Goal: Check status: Check status

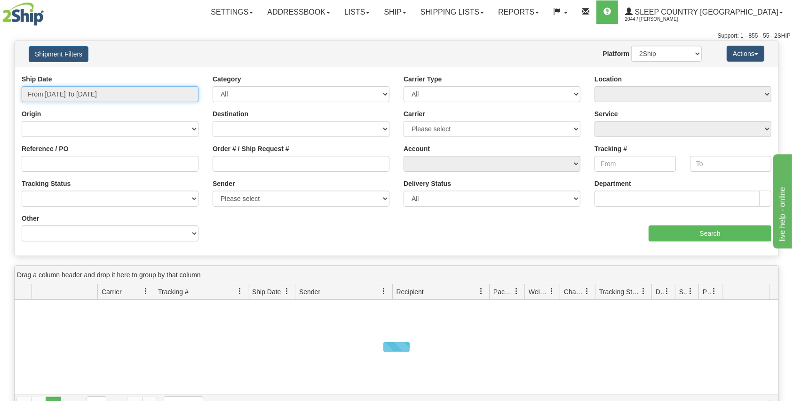
click at [144, 93] on input "From [DATE] To [DATE]" at bounding box center [110, 94] width 177 height 16
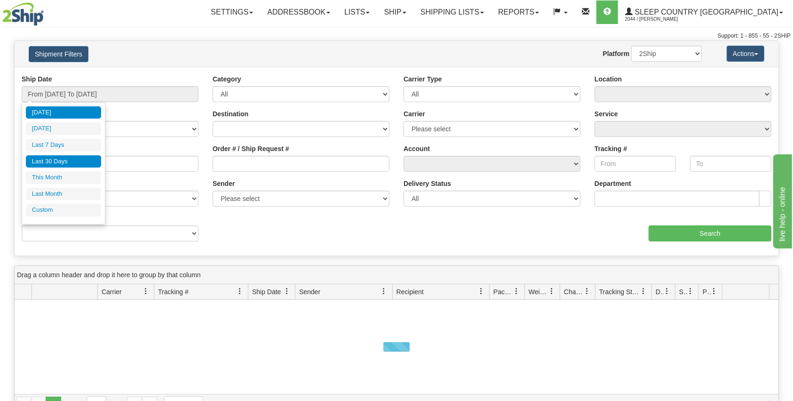
click at [73, 160] on li "Last 30 Days" at bounding box center [63, 161] width 75 height 13
type input "From [DATE] To [DATE]"
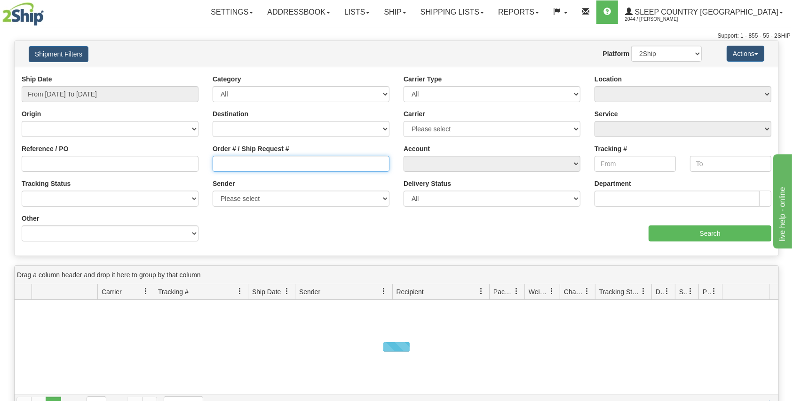
click at [259, 161] on input "Order # / Ship Request #" at bounding box center [301, 164] width 177 height 16
paste input "9000H946930"
type input "9000H946930"
click at [659, 226] on input "Search" at bounding box center [710, 233] width 123 height 16
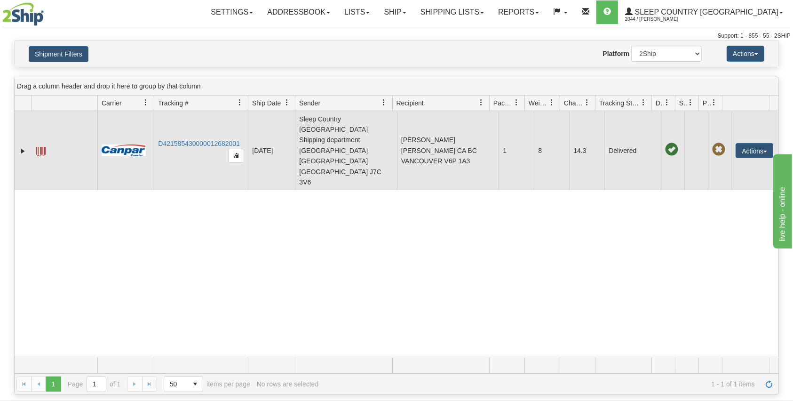
click at [204, 126] on td "D421585430000012682001" at bounding box center [201, 150] width 94 height 79
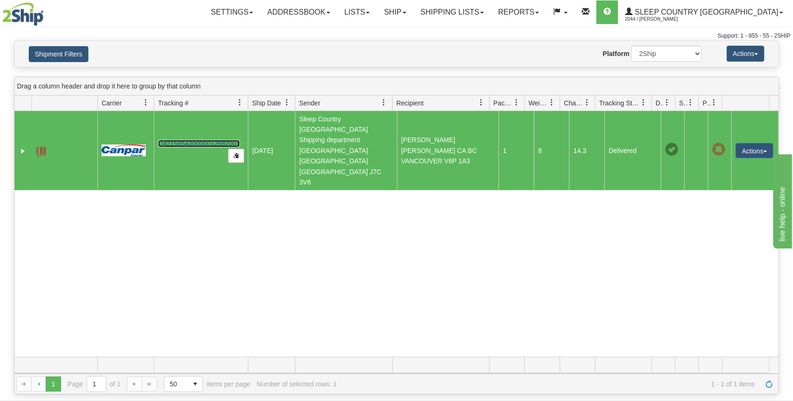
click at [202, 140] on link "D421585430000012682001" at bounding box center [199, 144] width 82 height 8
click at [484, 12] on link "Shipping lists" at bounding box center [453, 12] width 78 height 24
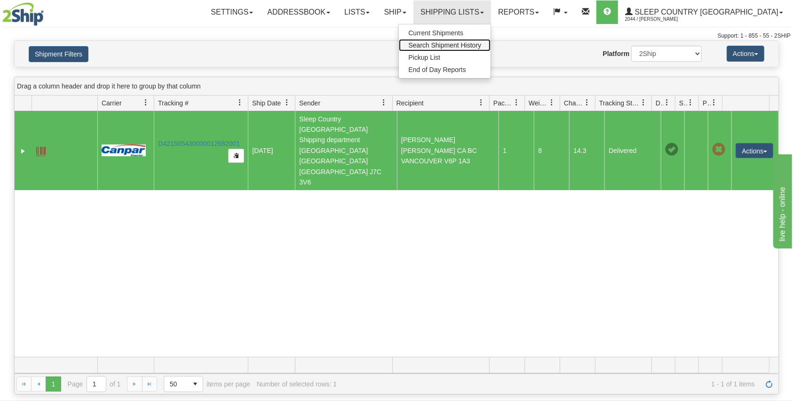
click at [481, 45] on span "Search Shipment History" at bounding box center [444, 45] width 73 height 8
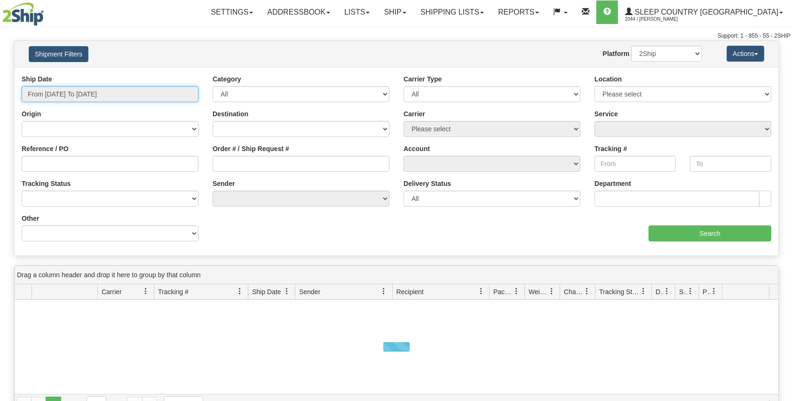
click at [88, 92] on input "From [DATE] To [DATE]" at bounding box center [110, 94] width 177 height 16
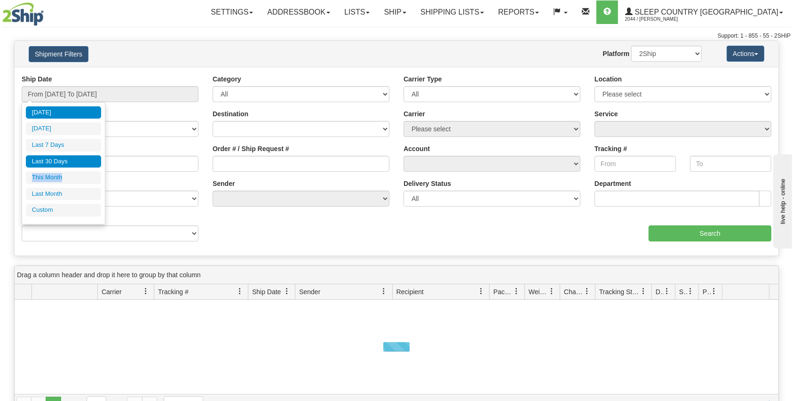
drag, startPoint x: 89, startPoint y: 174, endPoint x: 83, endPoint y: 166, distance: 10.7
click at [83, 166] on ul "[DATE] [DATE] Last 7 Days Last 30 Days This Month Last Month Custom" at bounding box center [63, 161] width 75 height 110
click at [83, 165] on li "Last 30 Days" at bounding box center [63, 161] width 75 height 13
type input "From [DATE] To [DATE]"
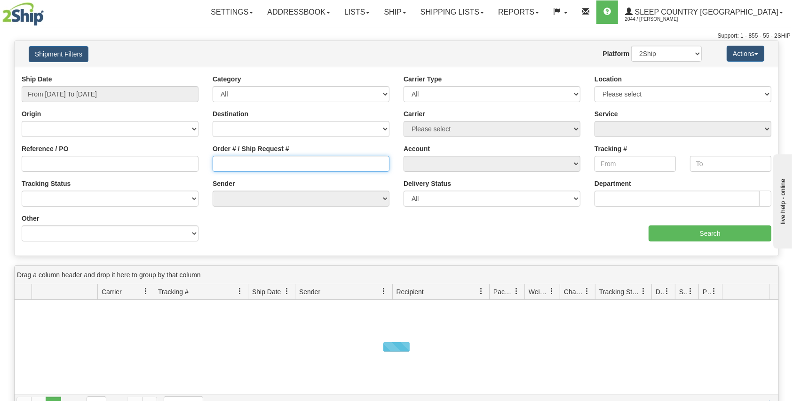
click at [251, 166] on input "Order # / Ship Request #" at bounding box center [301, 164] width 177 height 16
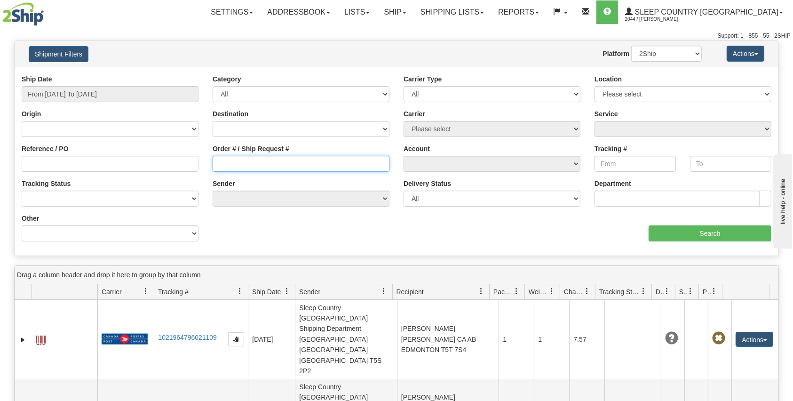
paste input "9000H969004"
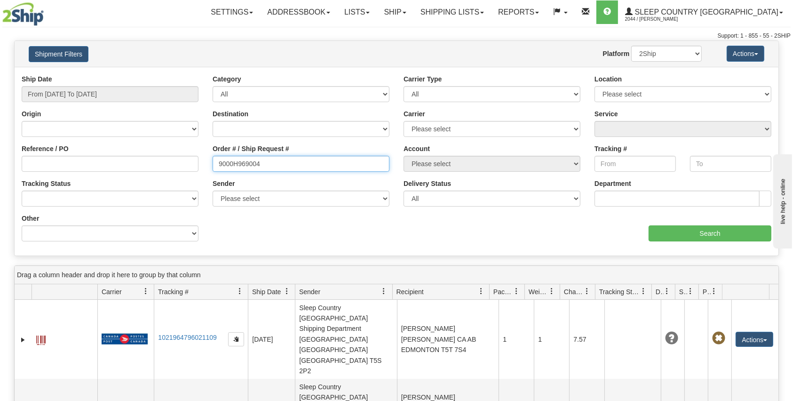
type input "9000H969004"
drag, startPoint x: 42, startPoint y: 80, endPoint x: 45, endPoint y: 84, distance: 4.8
click at [43, 81] on label "Ship Date" at bounding box center [37, 78] width 31 height 9
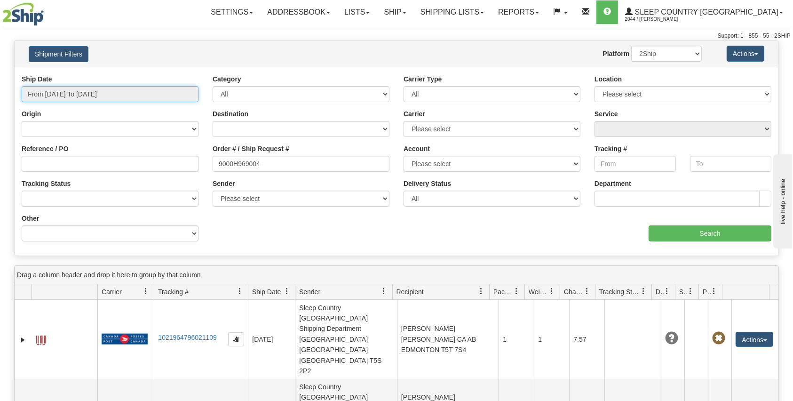
click at [52, 92] on input "From [DATE] To [DATE]" at bounding box center [110, 94] width 177 height 16
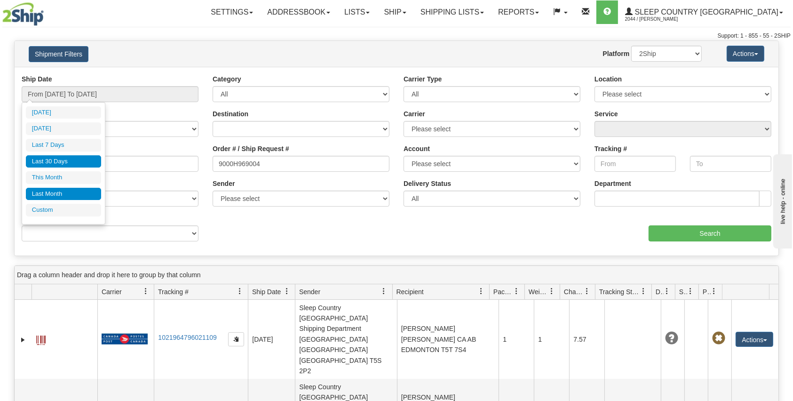
click at [54, 194] on li "Last Month" at bounding box center [63, 194] width 75 height 13
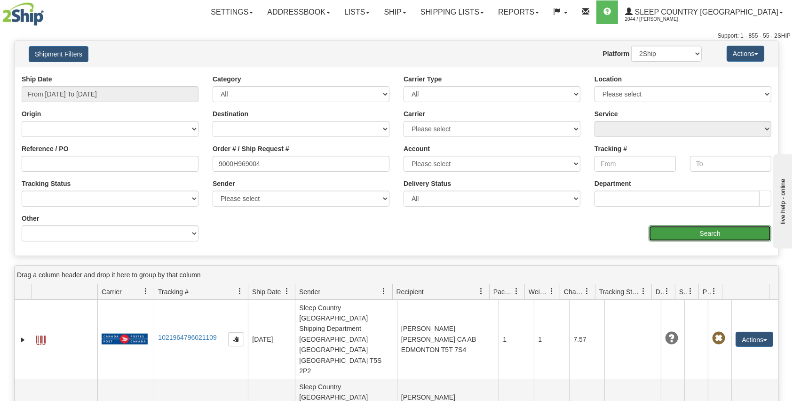
click at [669, 230] on input "Search" at bounding box center [710, 233] width 123 height 16
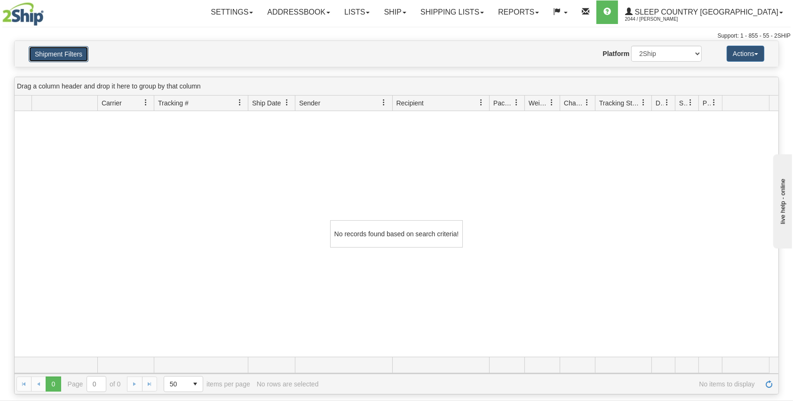
click at [67, 56] on button "Shipment Filters" at bounding box center [59, 54] width 60 height 16
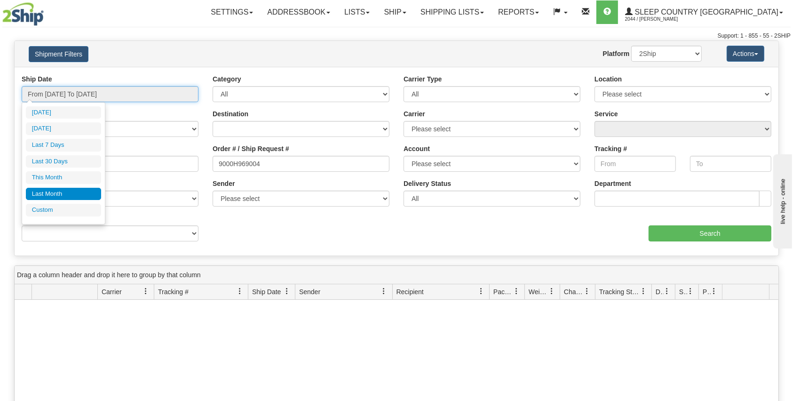
click at [110, 96] on input "From 07/01/2025 To 07/31/2025" at bounding box center [110, 94] width 177 height 16
click at [65, 160] on li "Last 30 Days" at bounding box center [63, 161] width 75 height 13
type input "From [DATE] To [DATE]"
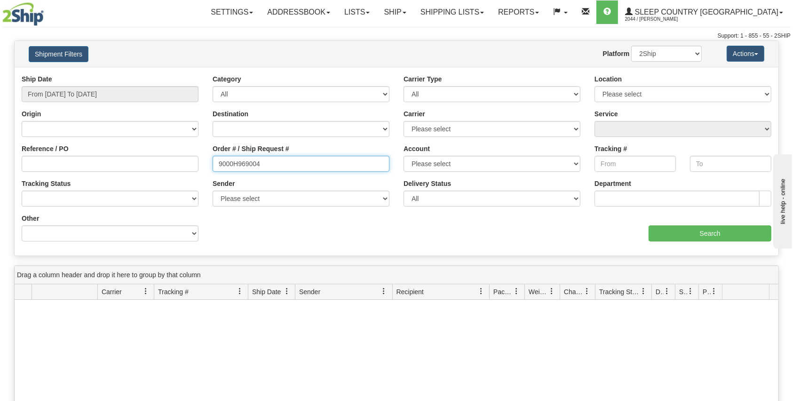
click at [219, 164] on input "9000H969004" at bounding box center [301, 164] width 177 height 16
click at [687, 235] on input "Search" at bounding box center [710, 233] width 123 height 16
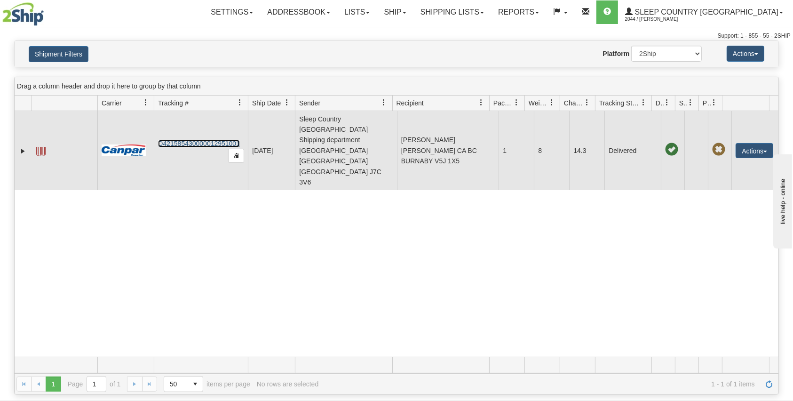
click at [192, 140] on link "D421585430000012951001" at bounding box center [199, 144] width 82 height 8
